Goal: Task Accomplishment & Management: Use online tool/utility

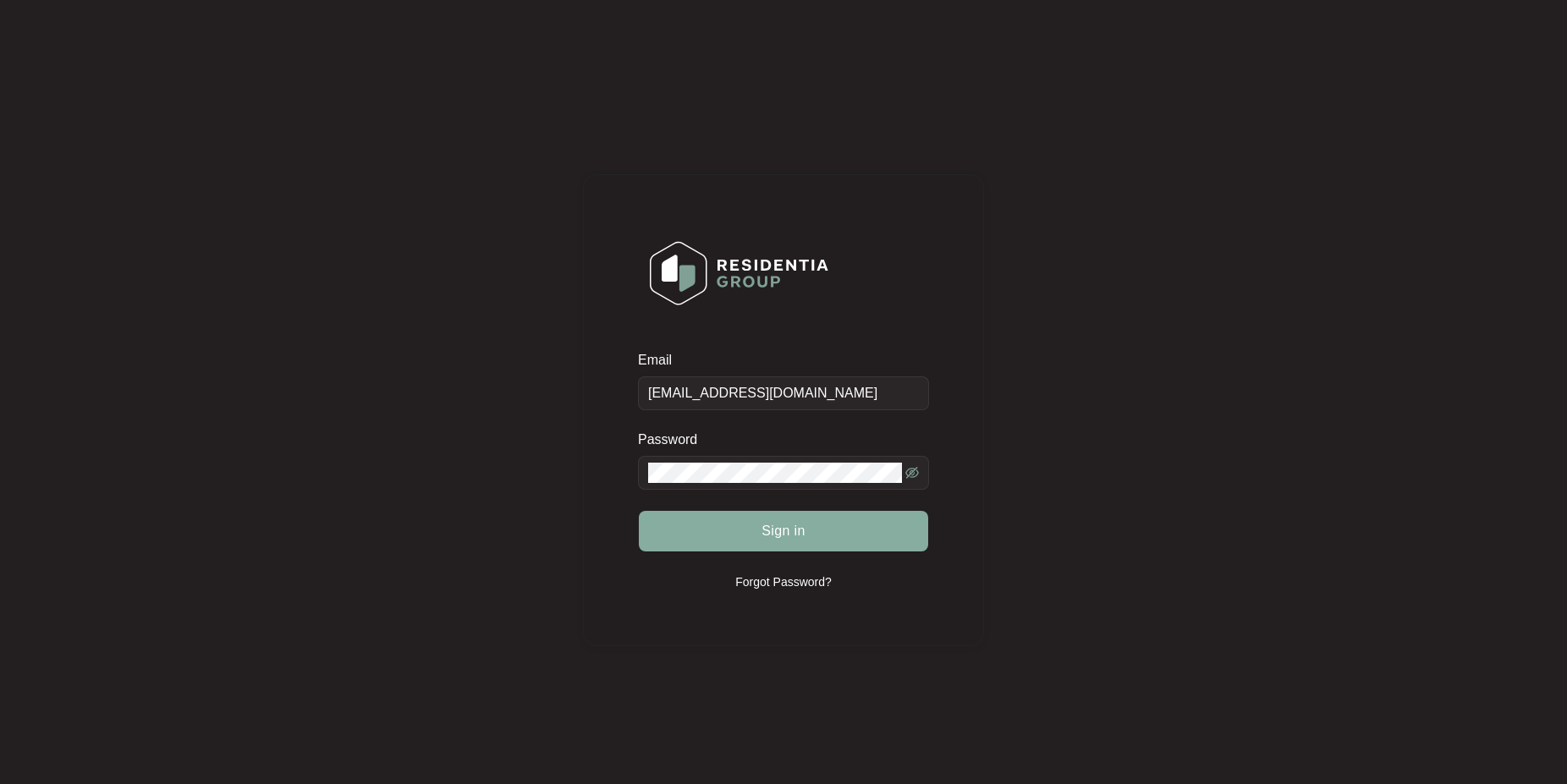
click at [841, 529] on button "Sign in" at bounding box center [784, 532] width 290 height 41
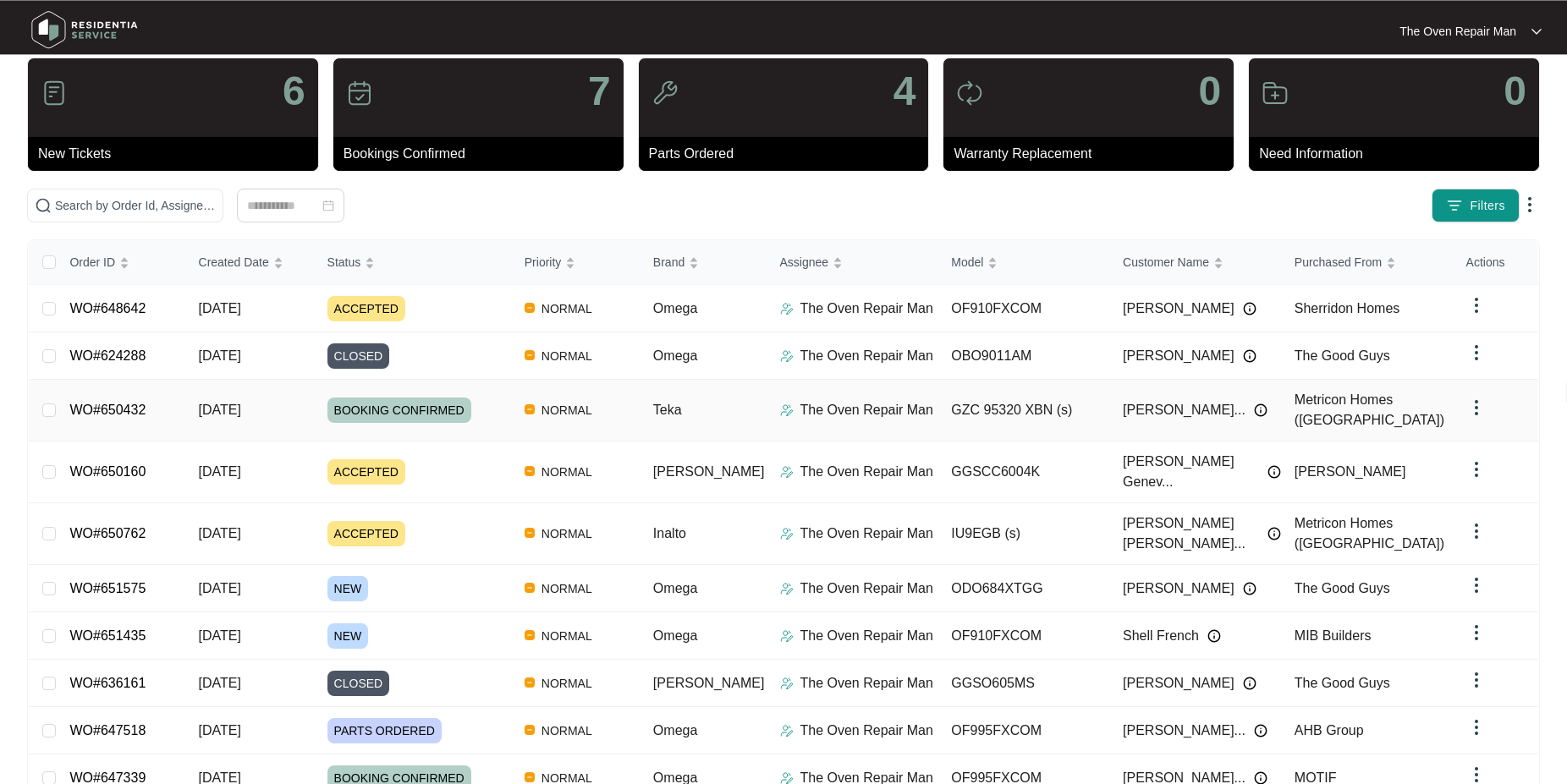
scroll to position [85, 0]
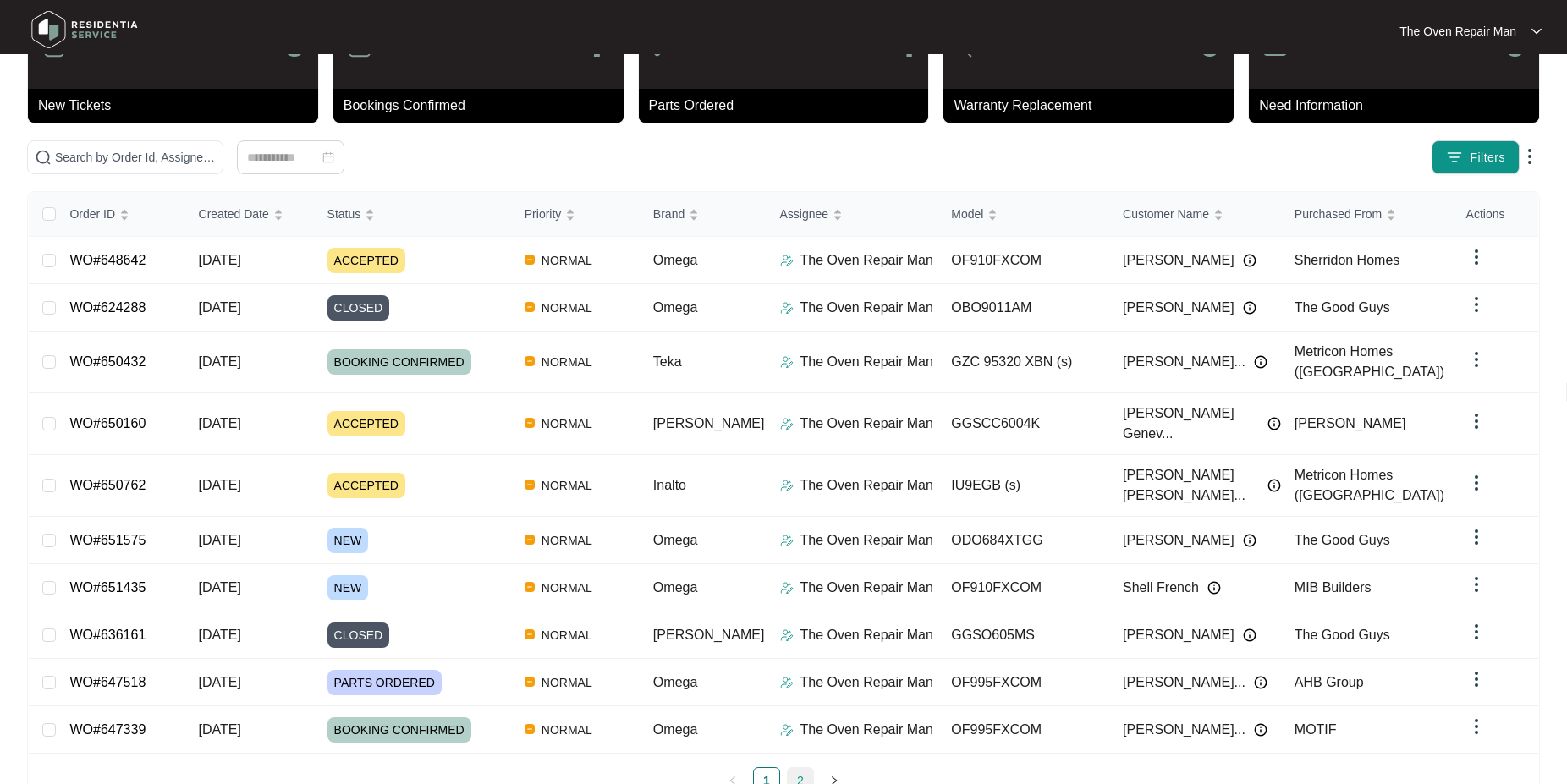
click at [793, 768] on link "2" at bounding box center [800, 780] width 26 height 26
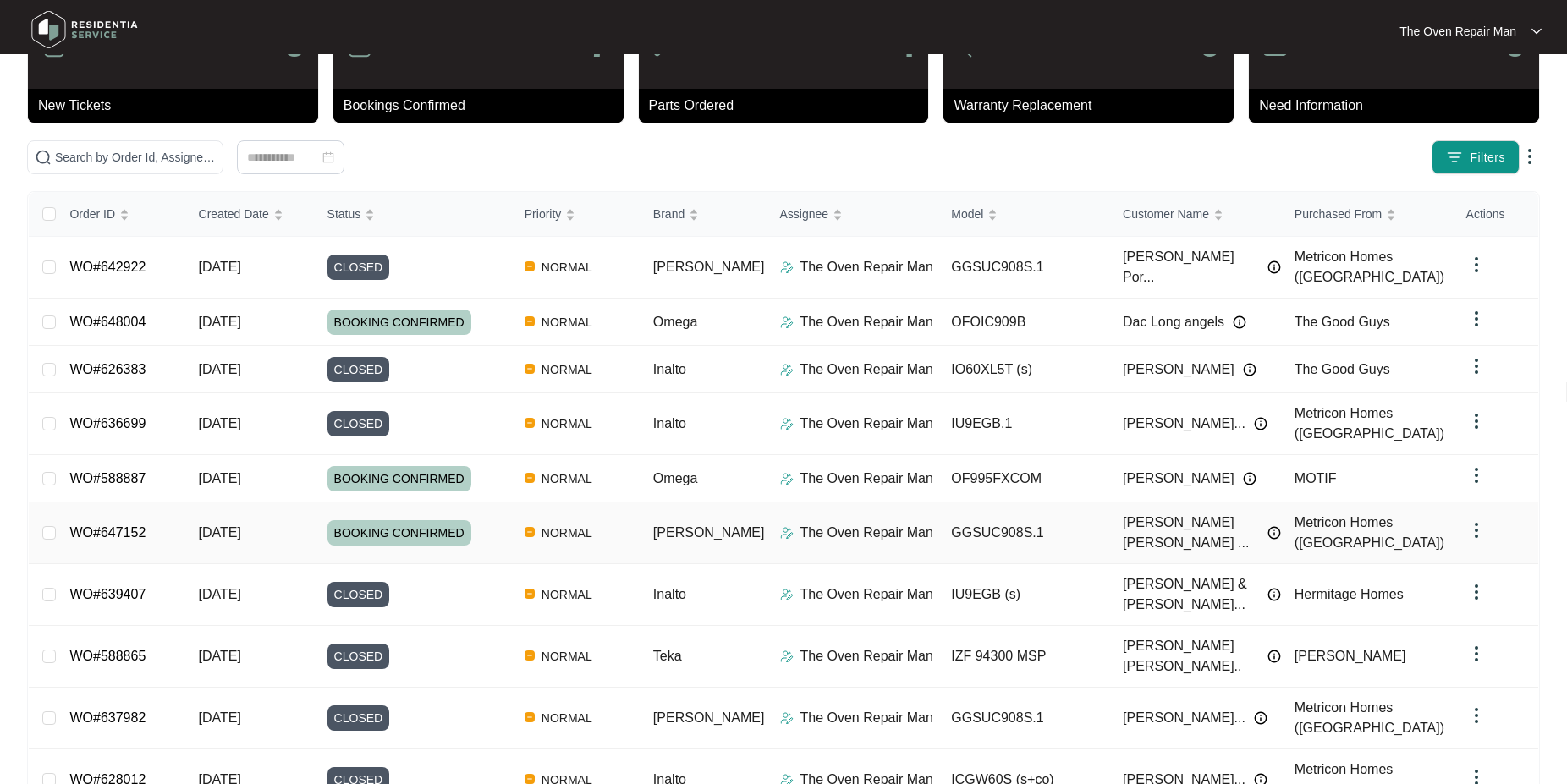
click at [94, 525] on link "WO#647152" at bounding box center [107, 532] width 76 height 14
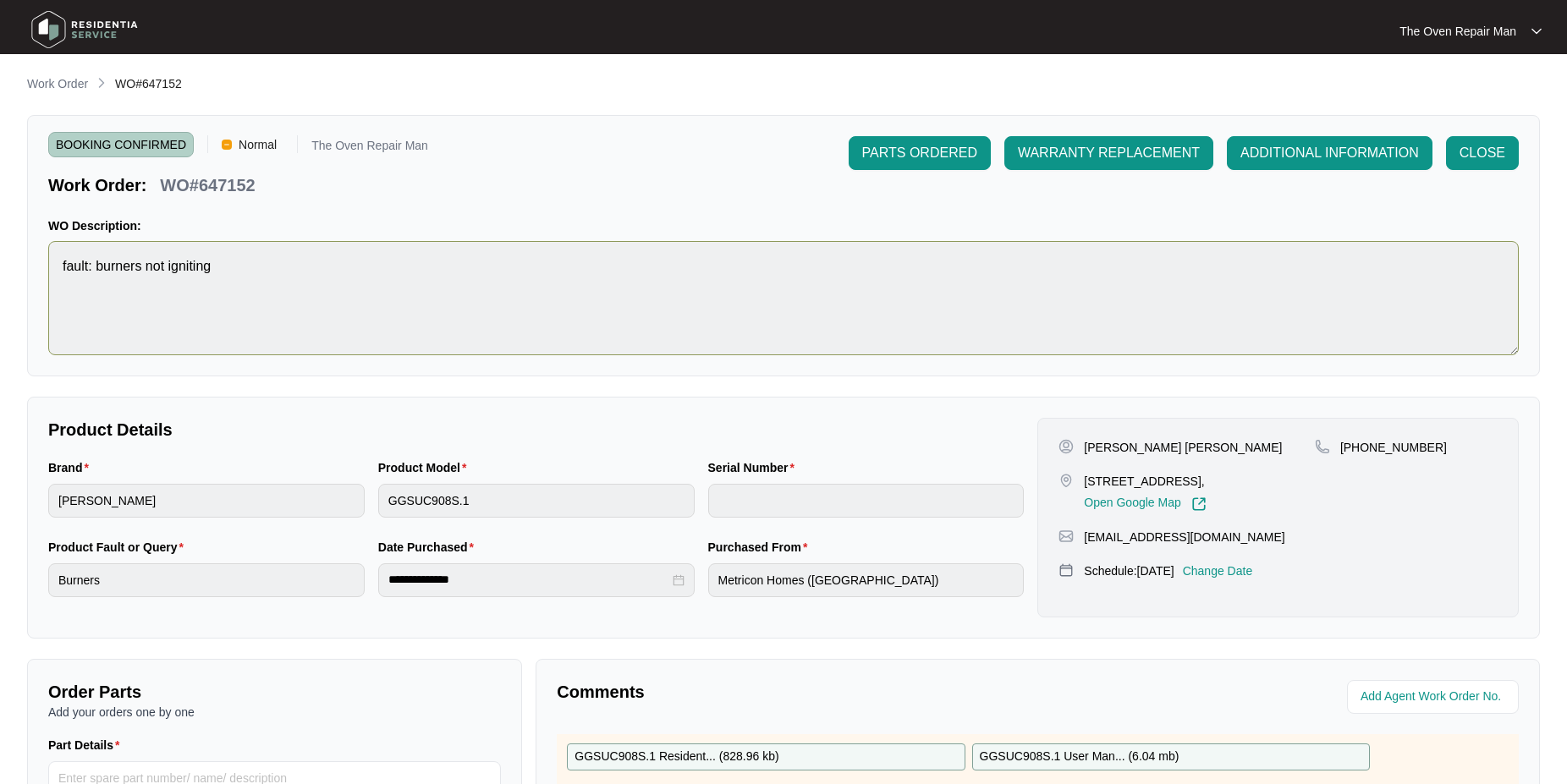
scroll to position [338, 0]
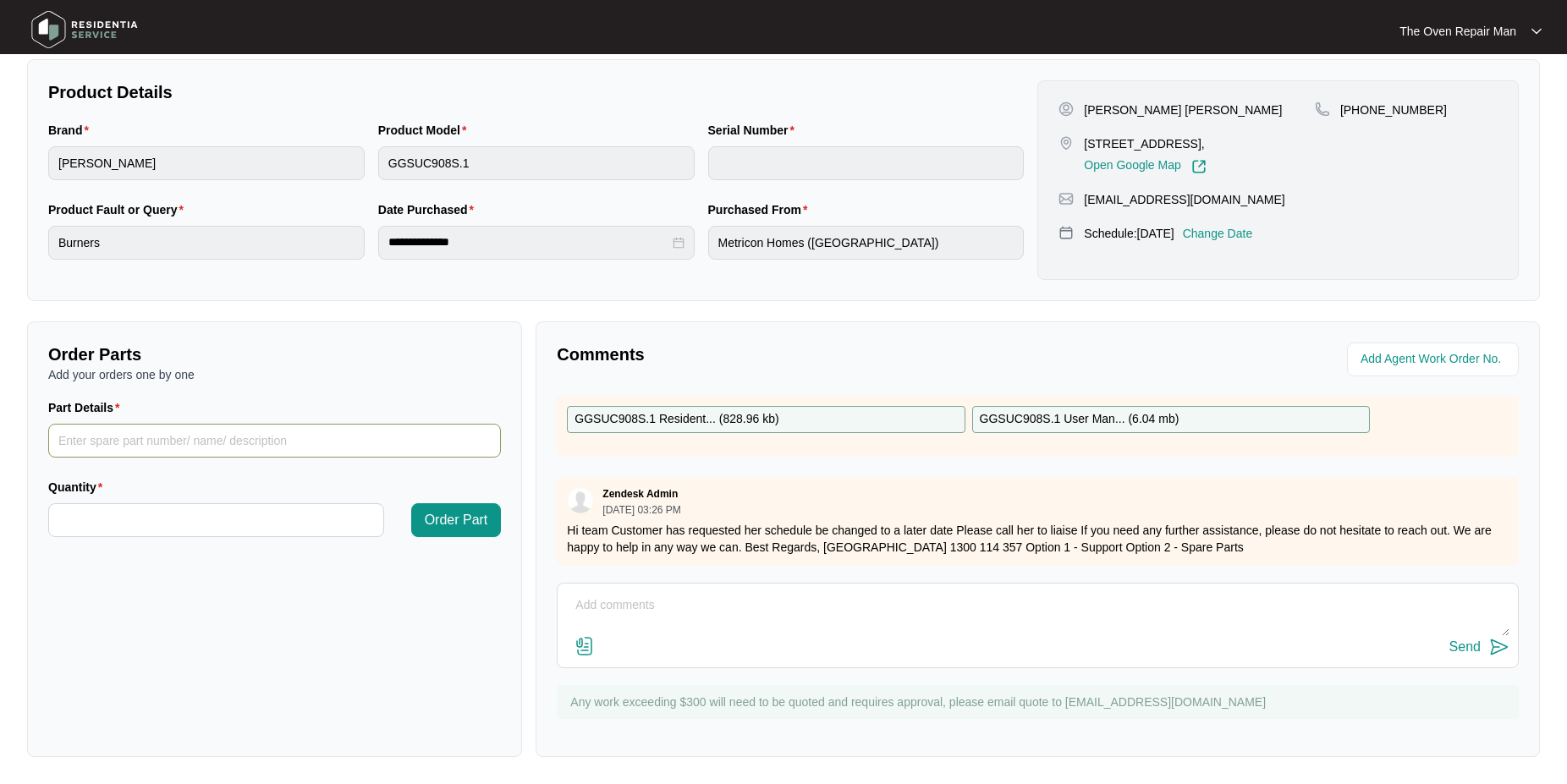
click at [286, 439] on input "Part Details" at bounding box center [274, 440] width 453 height 34
type input "SP10416"
click at [308, 524] on input "Quantity" at bounding box center [215, 520] width 334 height 32
type input "*"
click at [162, 443] on input "SP10416" at bounding box center [274, 440] width 453 height 34
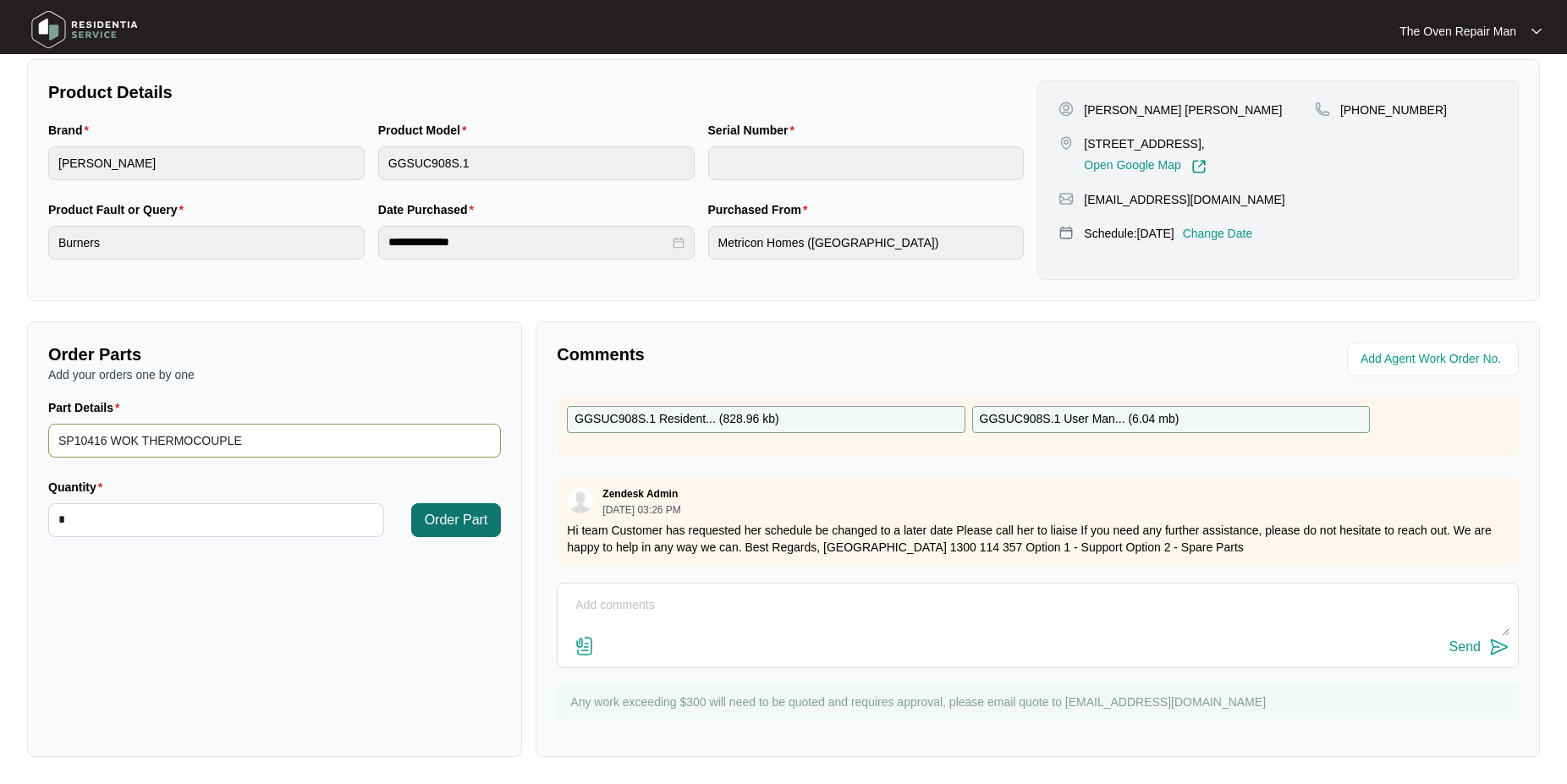
type input "SP10416 WOK THERMOCOUPLE"
click at [425, 522] on span "Order Part" at bounding box center [456, 520] width 64 height 20
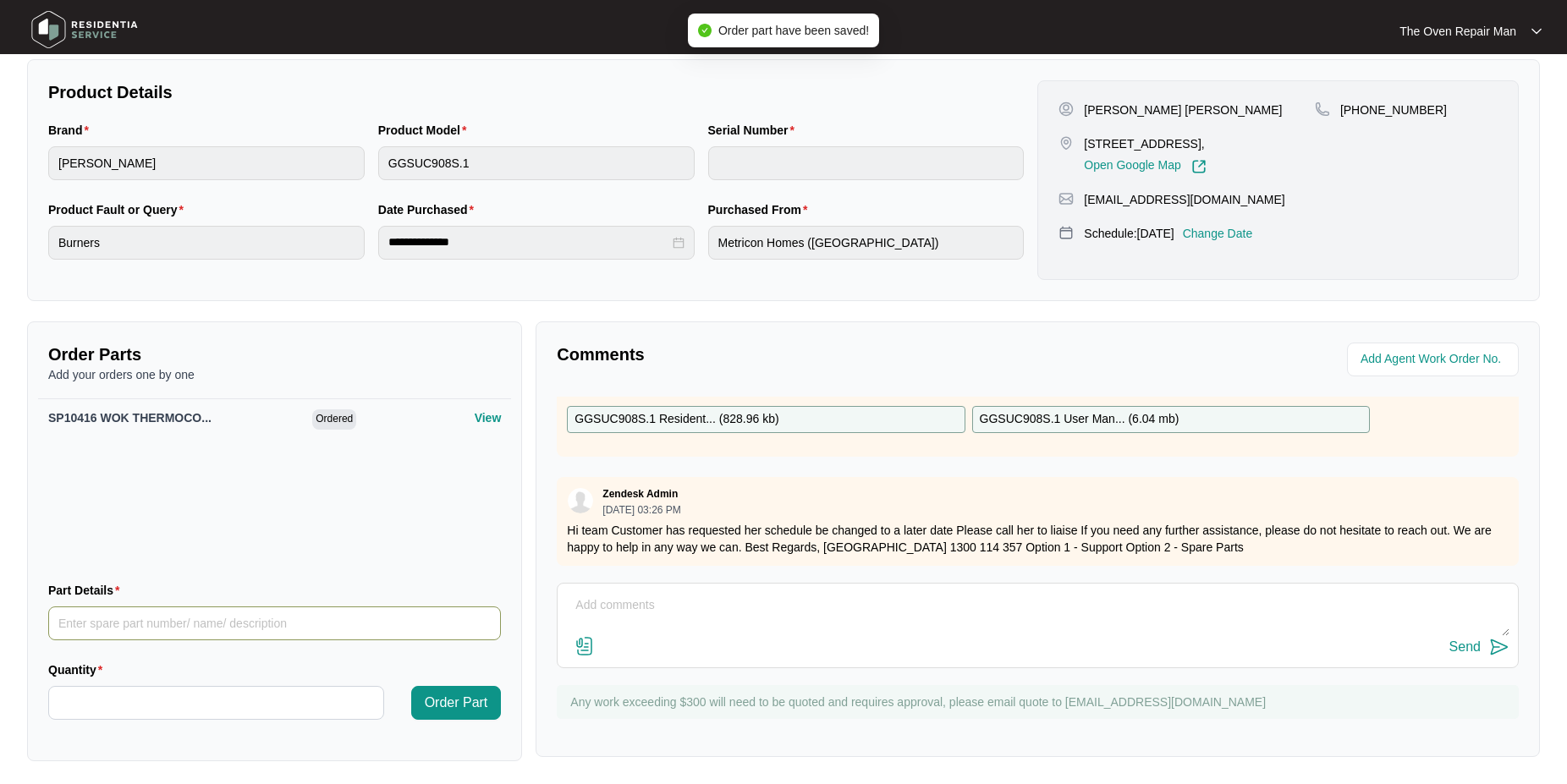
click at [144, 617] on input "Part Details" at bounding box center [274, 624] width 453 height 34
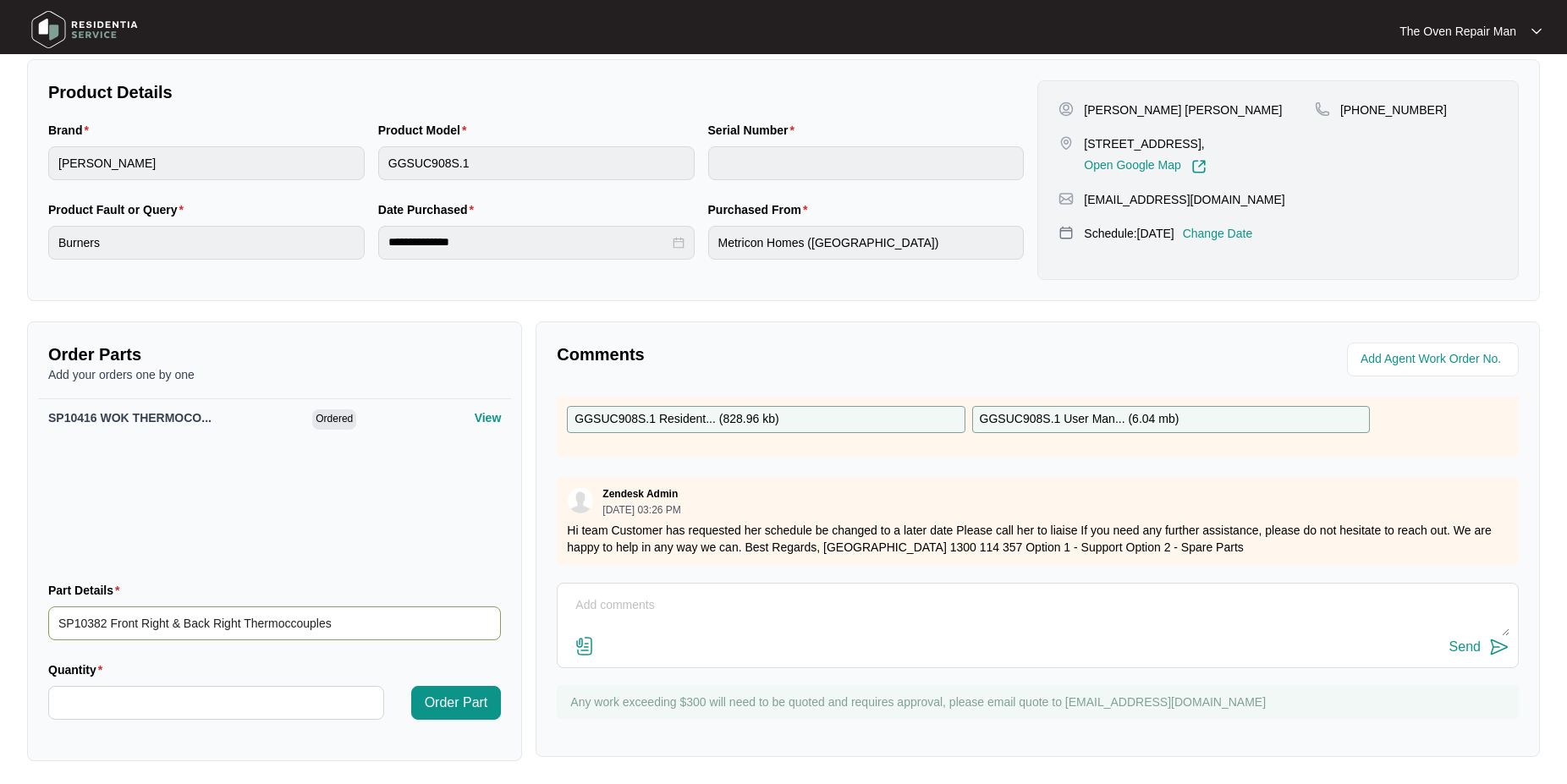
click at [285, 623] on input "SP10382 Front Right & Back Right Thermoccouples" at bounding box center [274, 624] width 453 height 34
type input "SP10382 Front Right & Back Right Thermocouples"
click at [269, 705] on input "Quantity" at bounding box center [215, 702] width 334 height 32
type input "*"
click at [443, 703] on span "Order Part" at bounding box center [456, 702] width 64 height 20
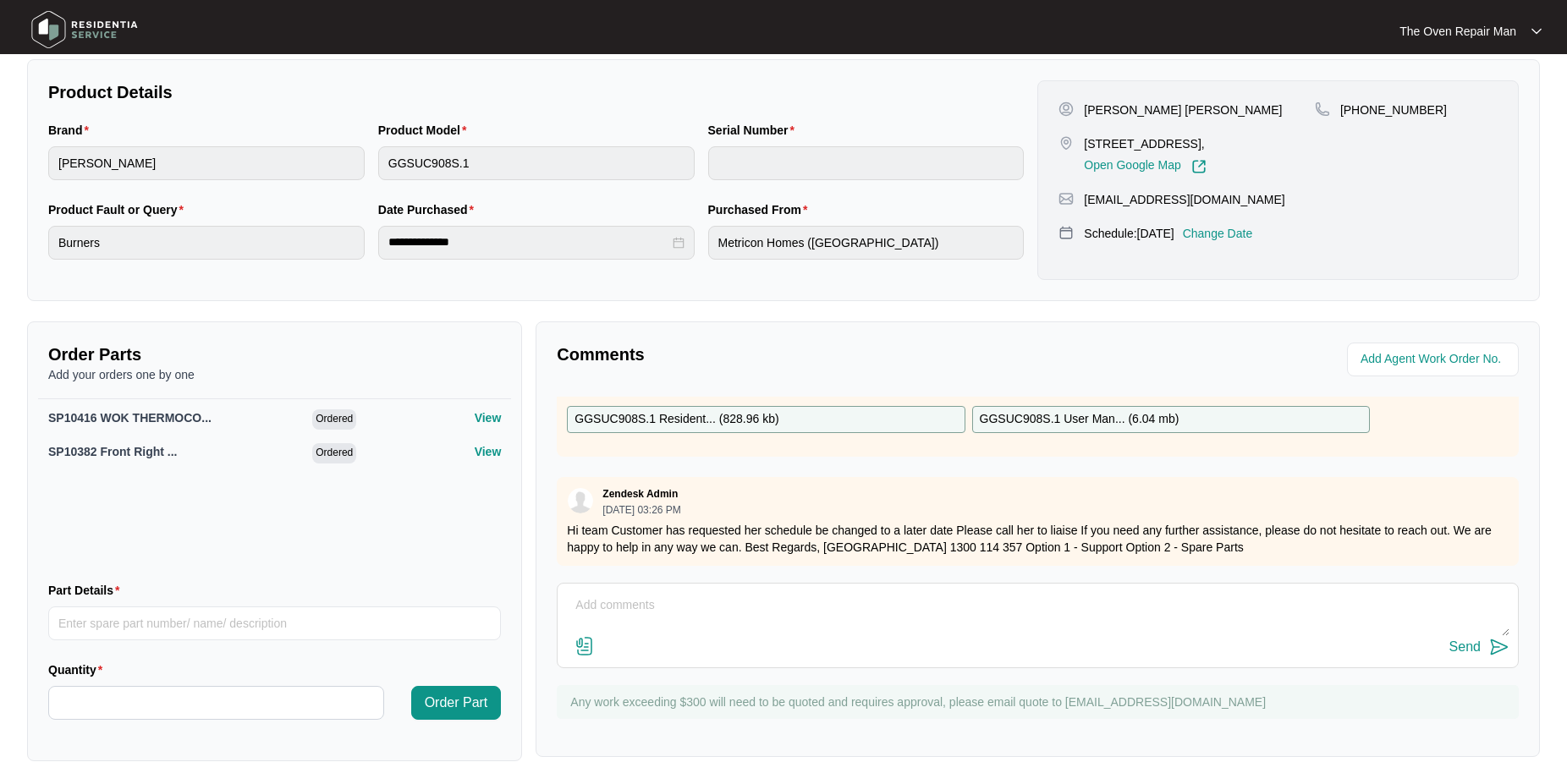
click at [640, 607] on textarea at bounding box center [1038, 614] width 944 height 44
type textarea "P"
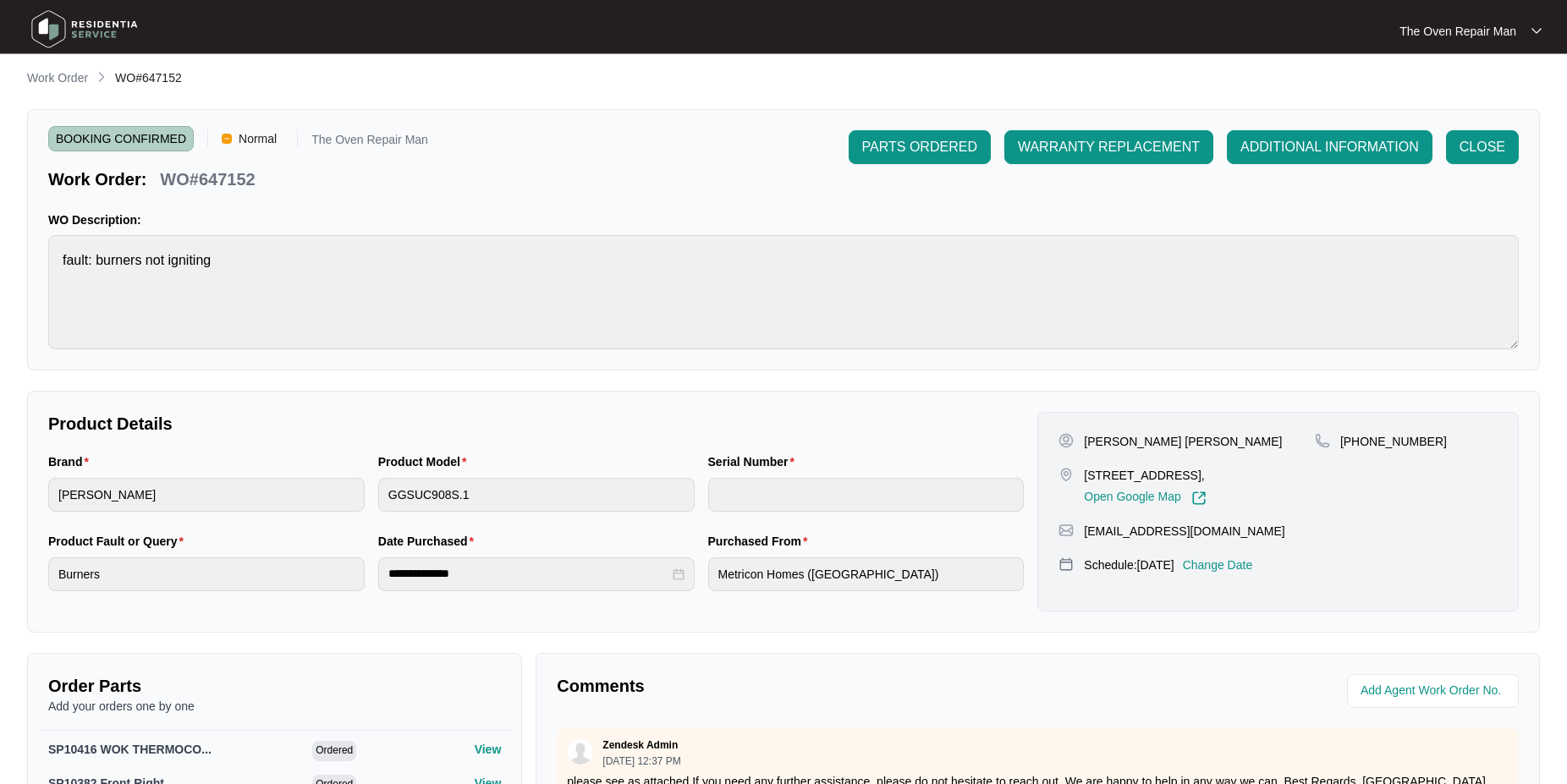
scroll to position [0, 0]
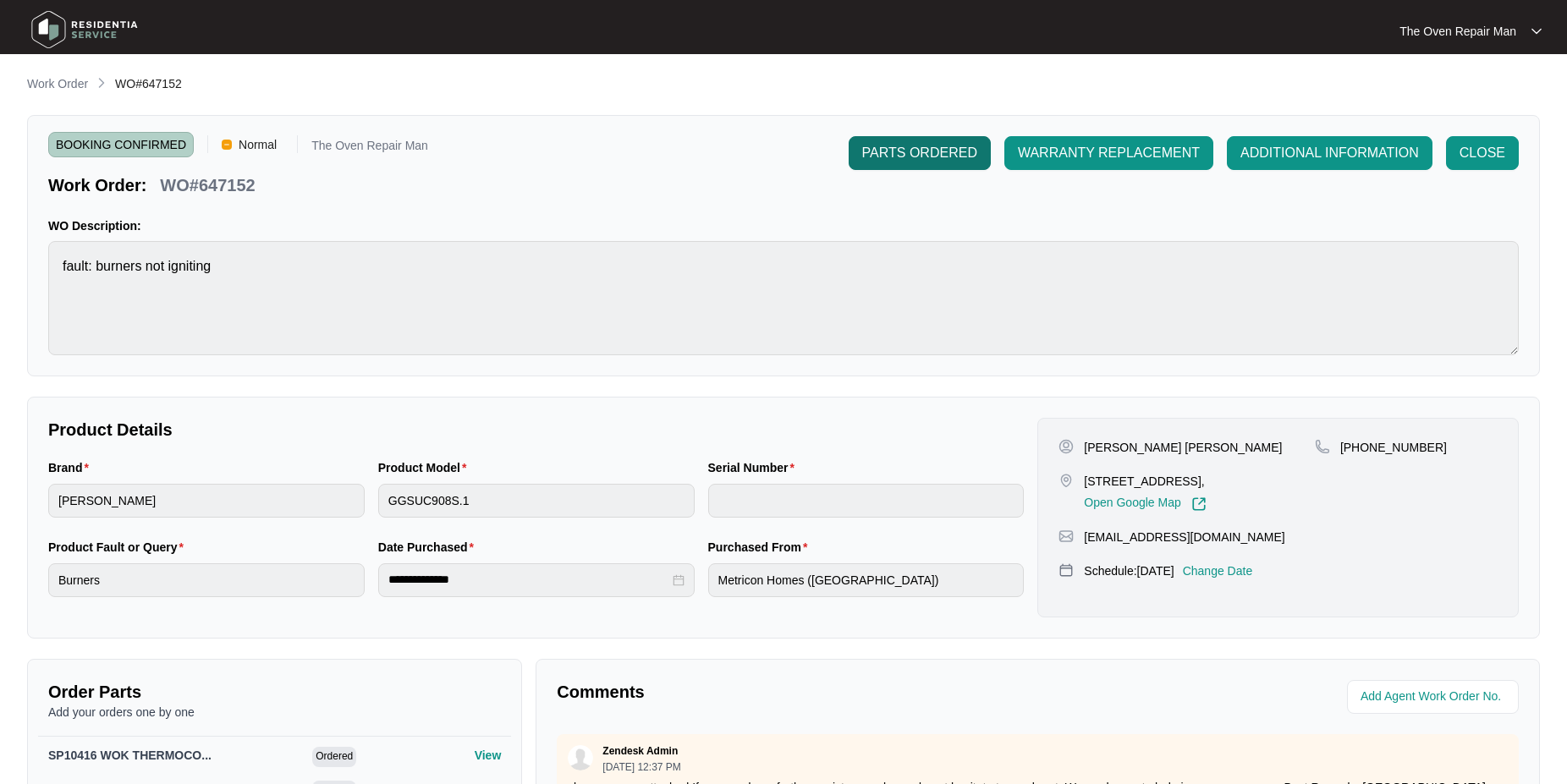
click at [933, 158] on span "PARTS ORDERED" at bounding box center [920, 152] width 115 height 20
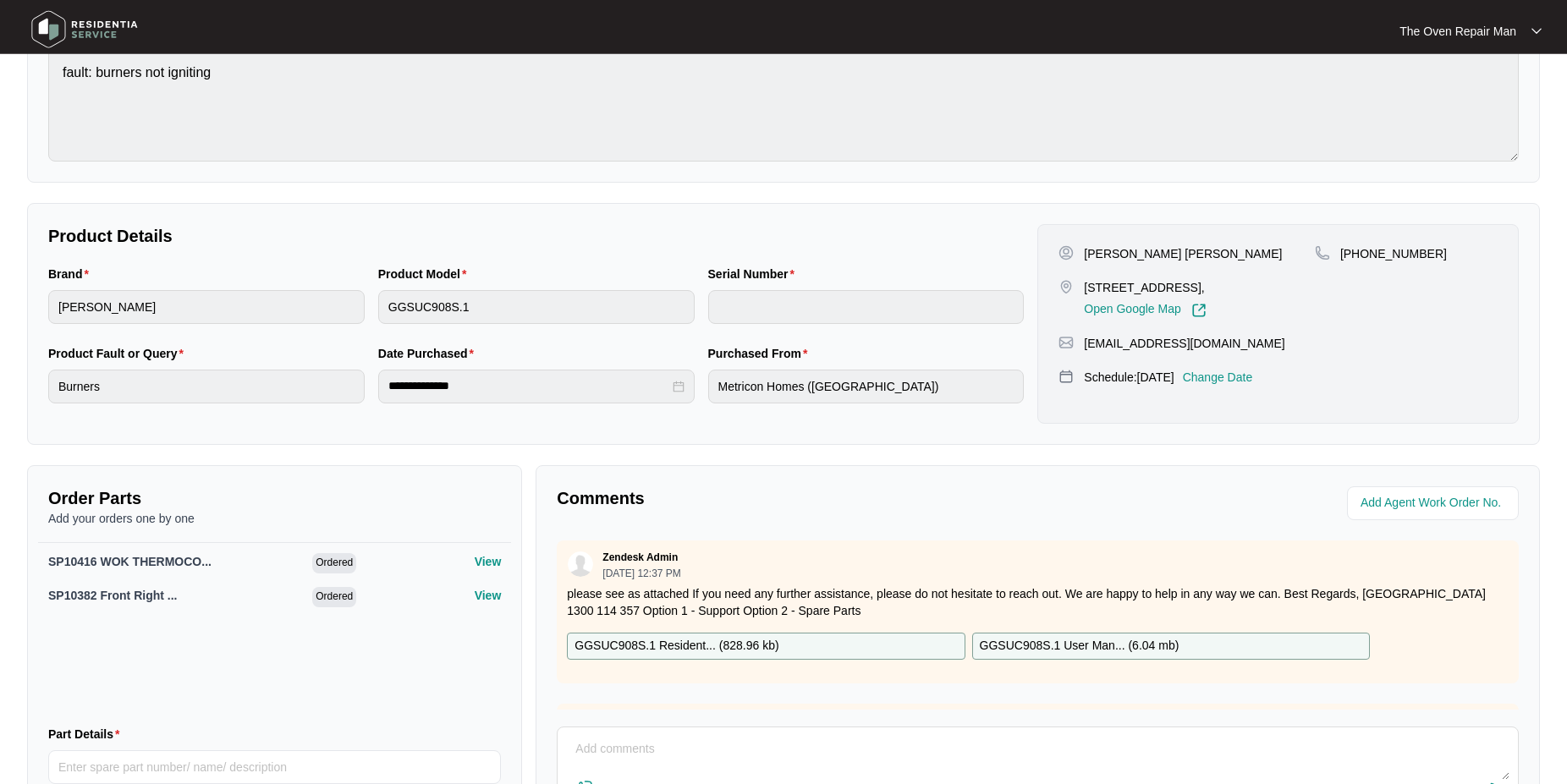
scroll to position [259, 0]
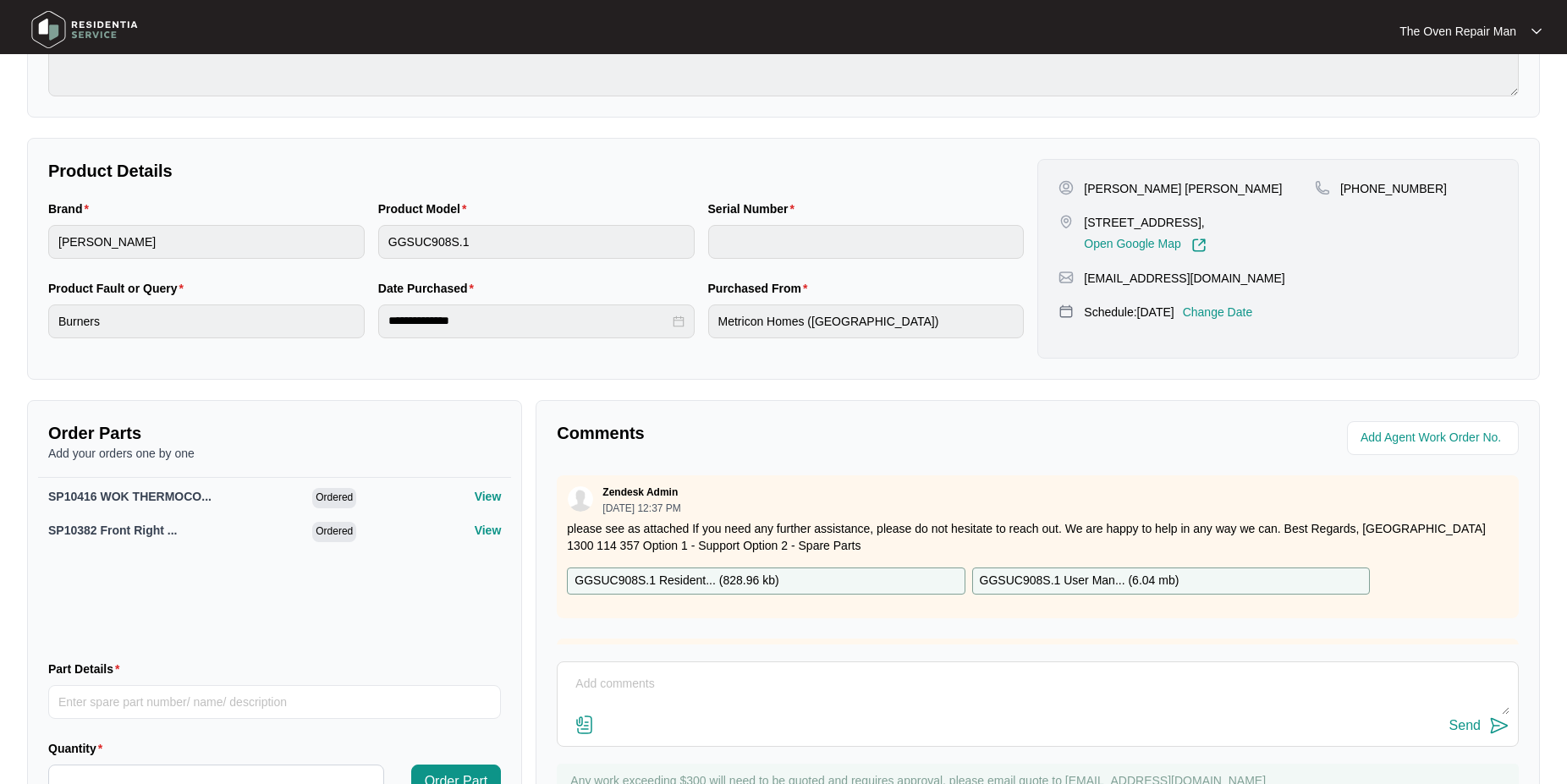
click at [681, 694] on textarea at bounding box center [1038, 693] width 944 height 44
type textarea "PO 12552K [STREET_ADDRESS] ( close 2pm Fridays ) Thank you"
click at [1493, 728] on img at bounding box center [1499, 726] width 20 height 20
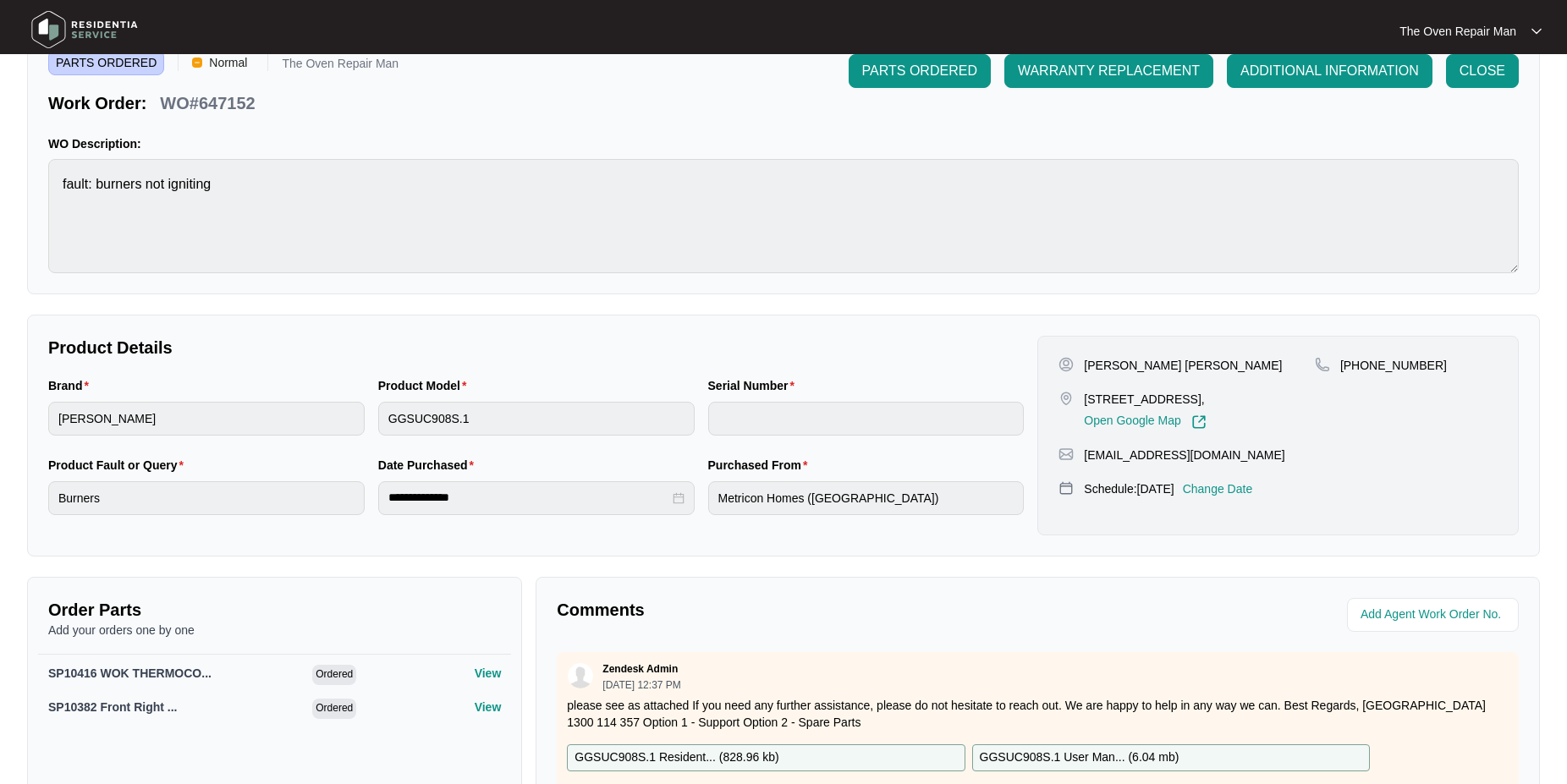
scroll to position [341, 0]
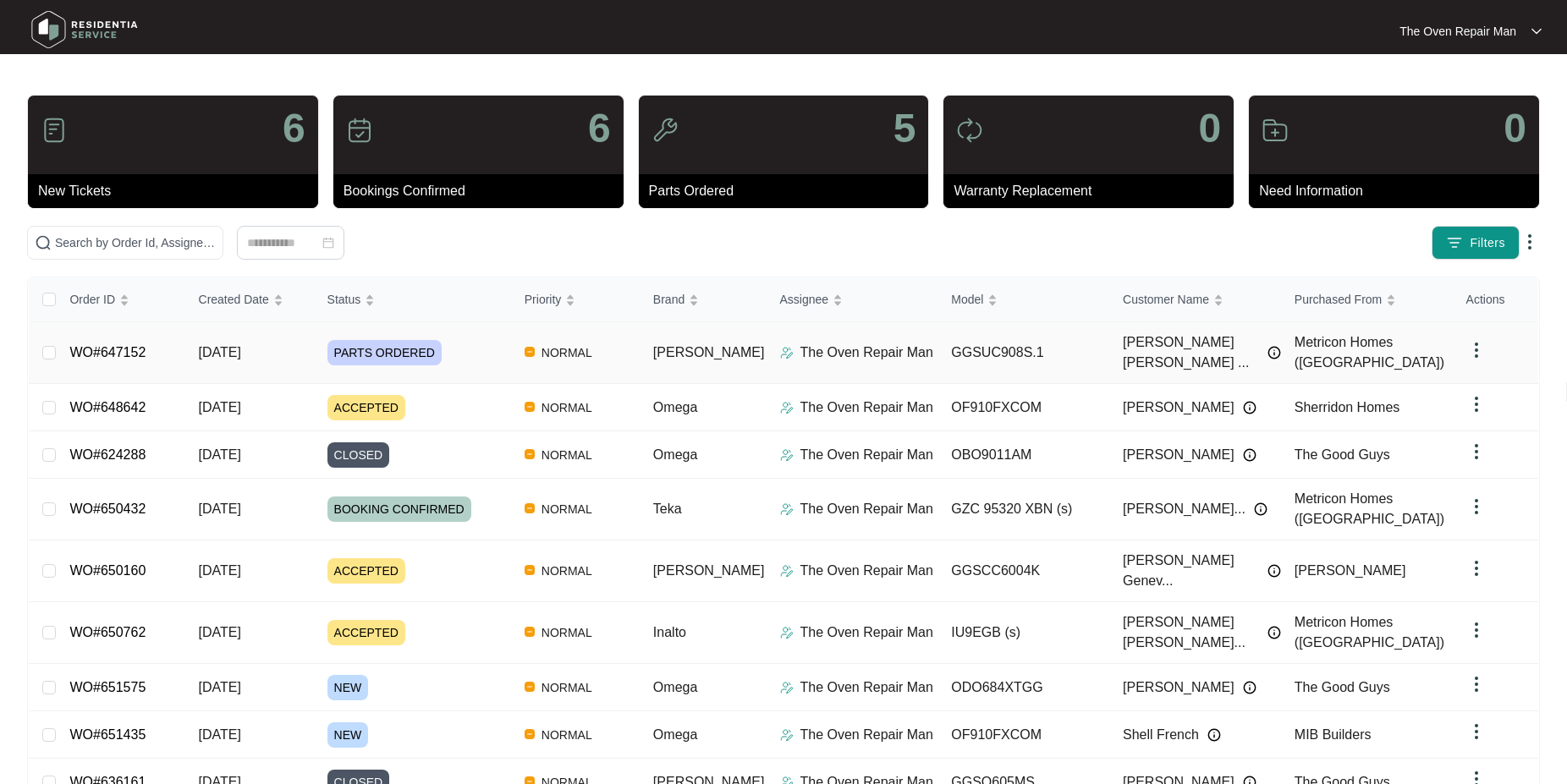
click at [117, 348] on link "WO#647152" at bounding box center [107, 353] width 76 height 14
